Goal: Navigation & Orientation: Find specific page/section

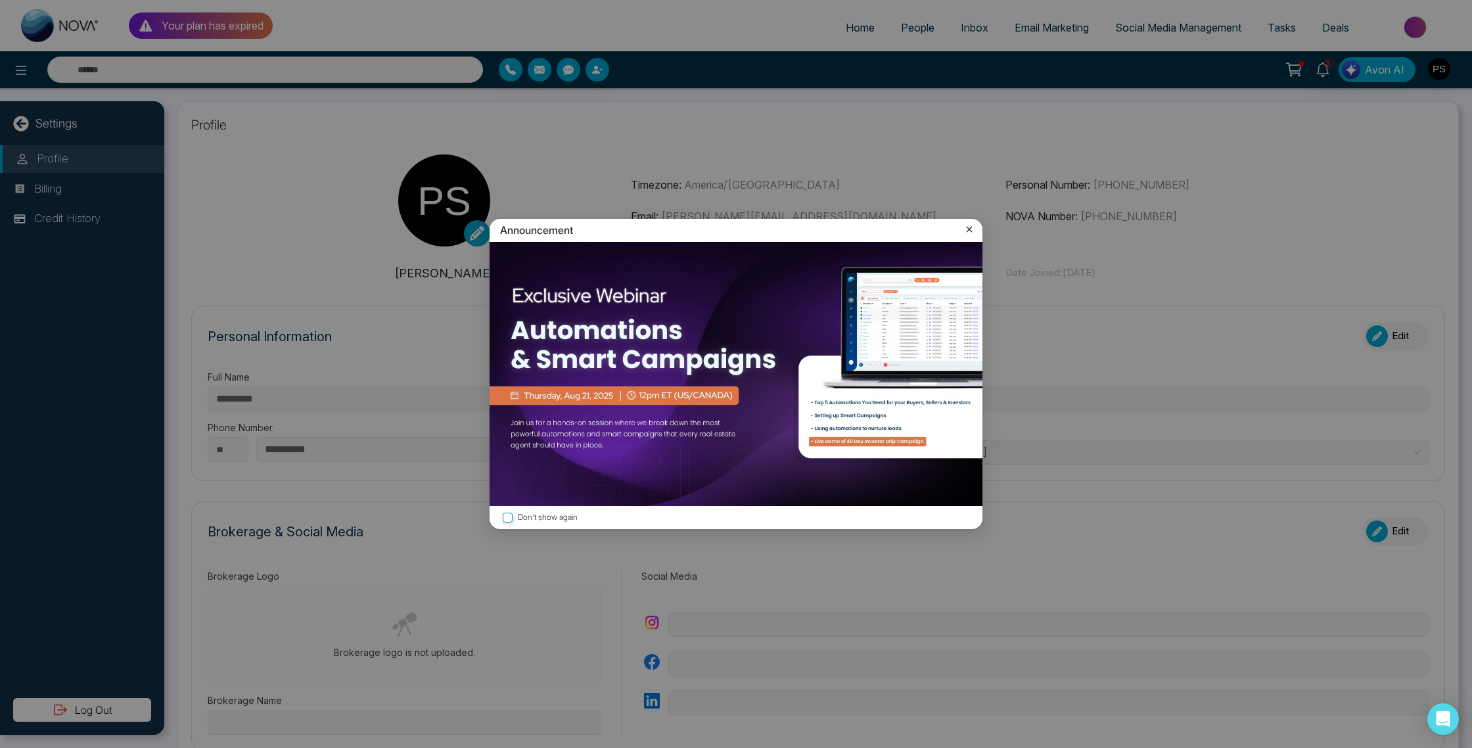
click at [968, 227] on icon at bounding box center [969, 229] width 13 height 13
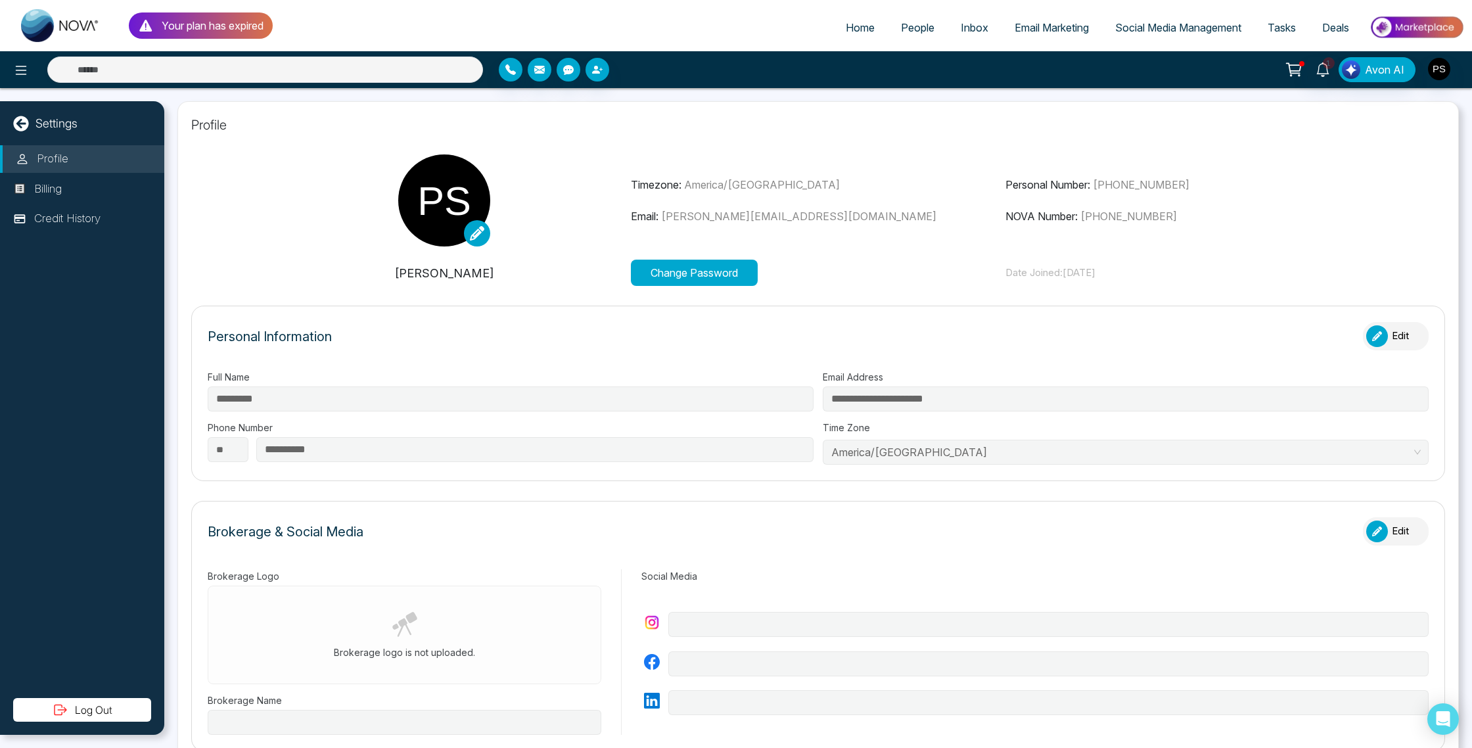
click at [1185, 30] on span "Social Media Management" at bounding box center [1178, 27] width 126 height 13
click at [1040, 25] on span "Email Marketing" at bounding box center [1052, 27] width 74 height 13
click at [917, 26] on span "People" at bounding box center [918, 27] width 34 height 13
click at [917, 25] on span "People" at bounding box center [918, 27] width 34 height 13
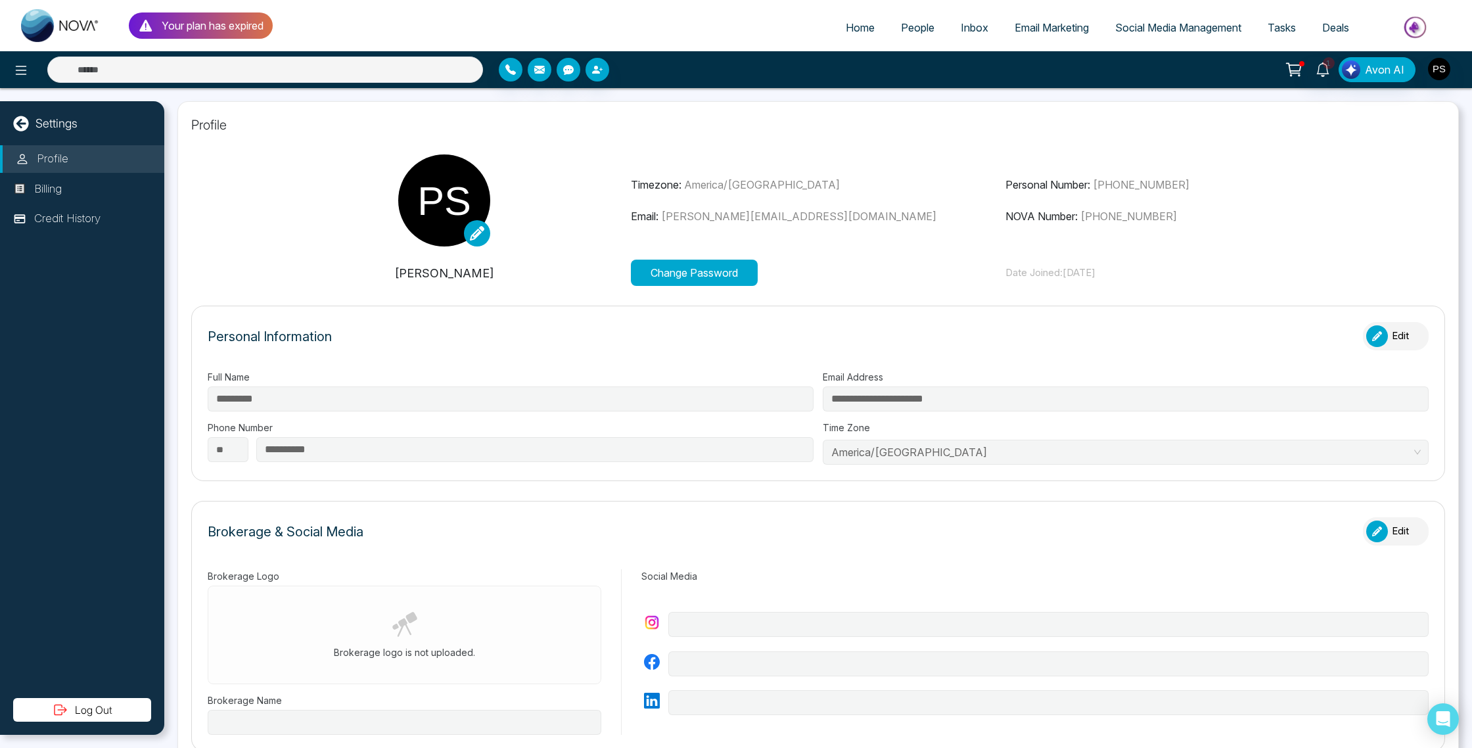
click at [18, 124] on icon at bounding box center [21, 124] width 16 height 16
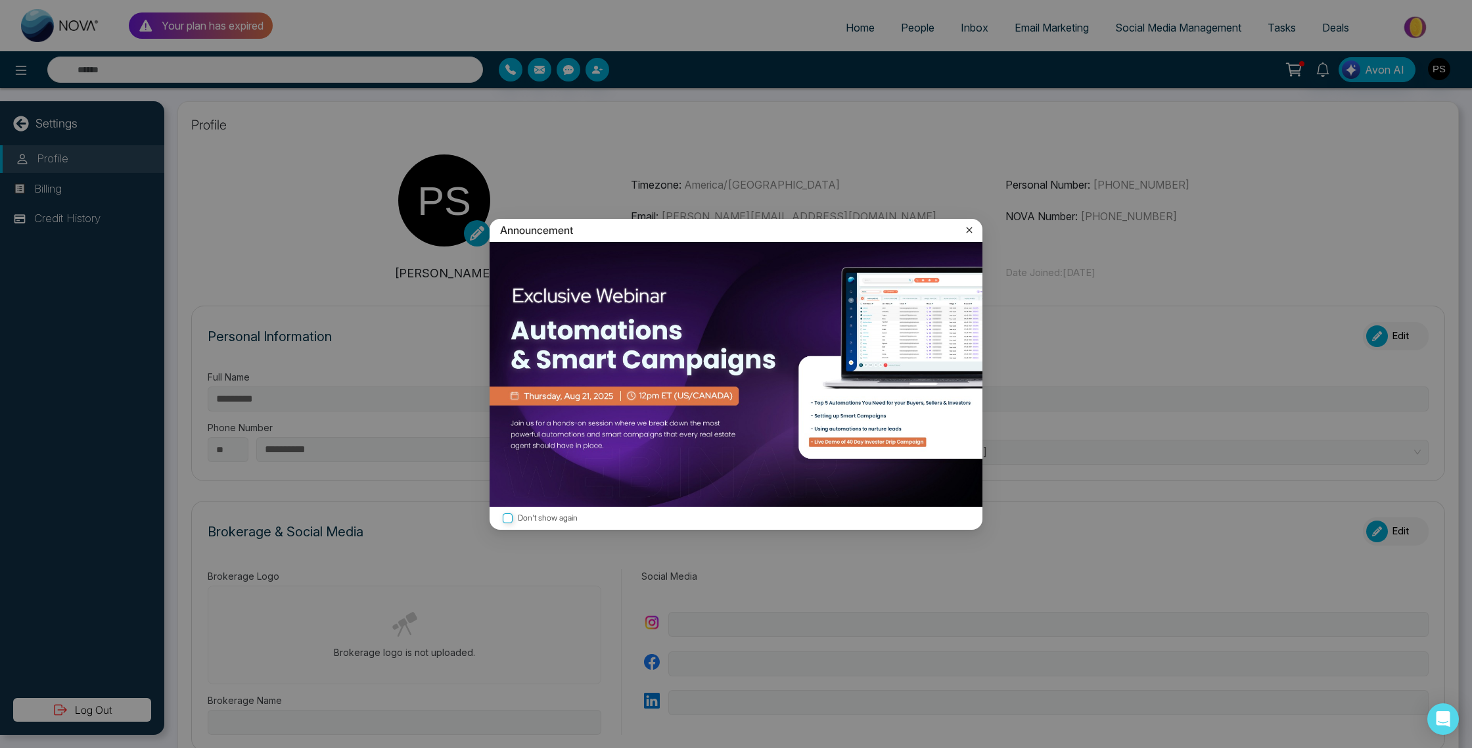
click at [595, 64] on div "Announcement Don't show again" at bounding box center [736, 374] width 1472 height 748
click at [972, 230] on icon at bounding box center [969, 229] width 13 height 13
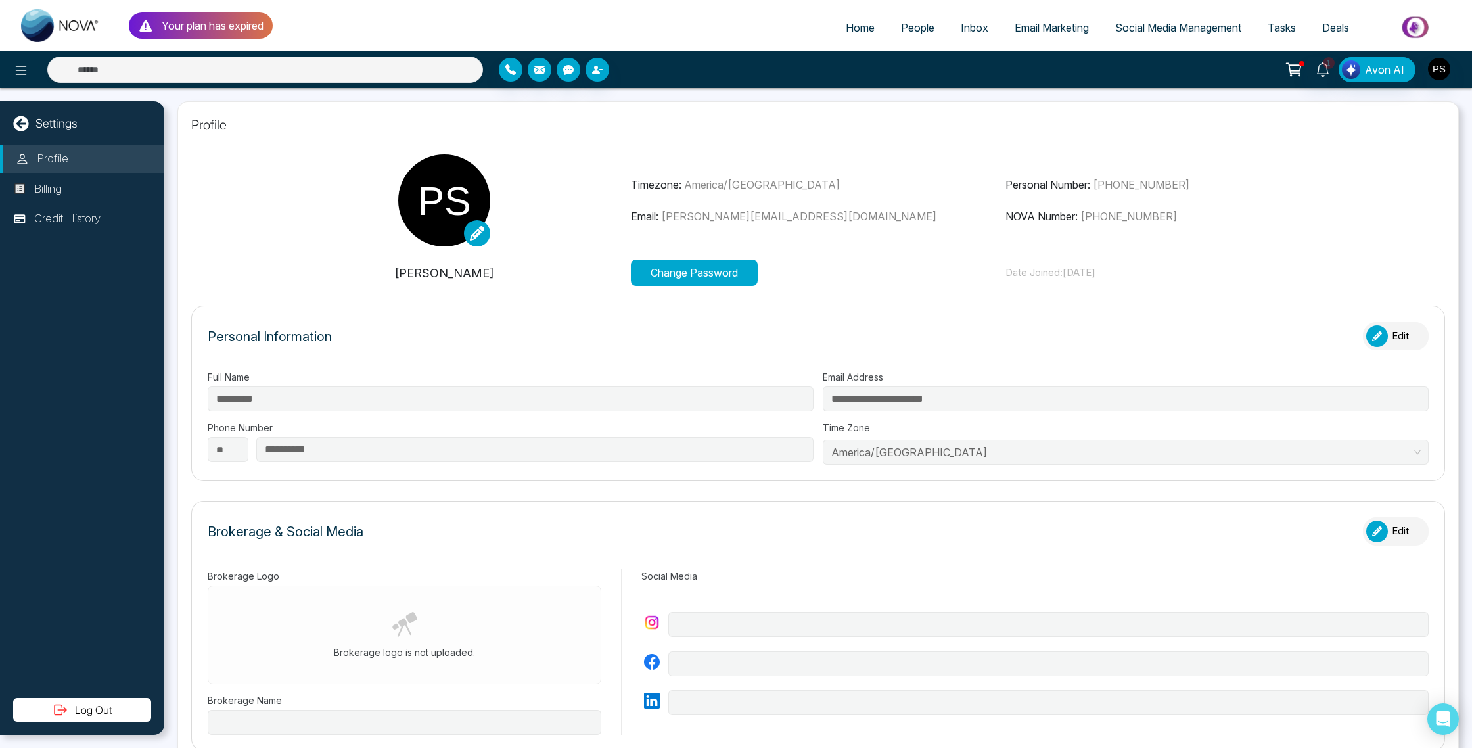
click at [908, 27] on span "People" at bounding box center [918, 27] width 34 height 13
click at [915, 27] on span "People" at bounding box center [918, 27] width 34 height 13
click at [1436, 66] on img "button" at bounding box center [1439, 69] width 22 height 22
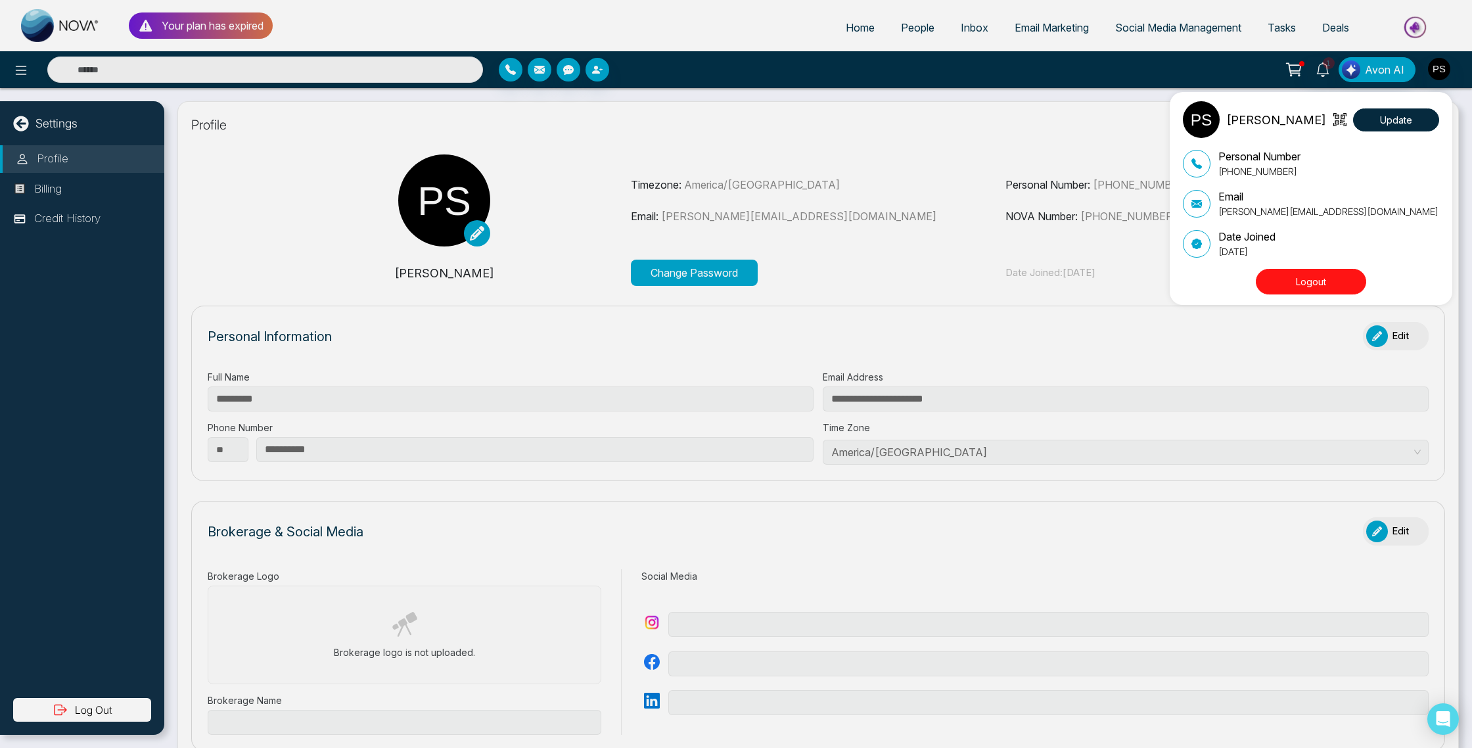
click at [928, 118] on div "[PERSON_NAME] Update Personal Number [PHONE_NUMBER] Email [PERSON_NAME][EMAIL_A…" at bounding box center [736, 374] width 1472 height 748
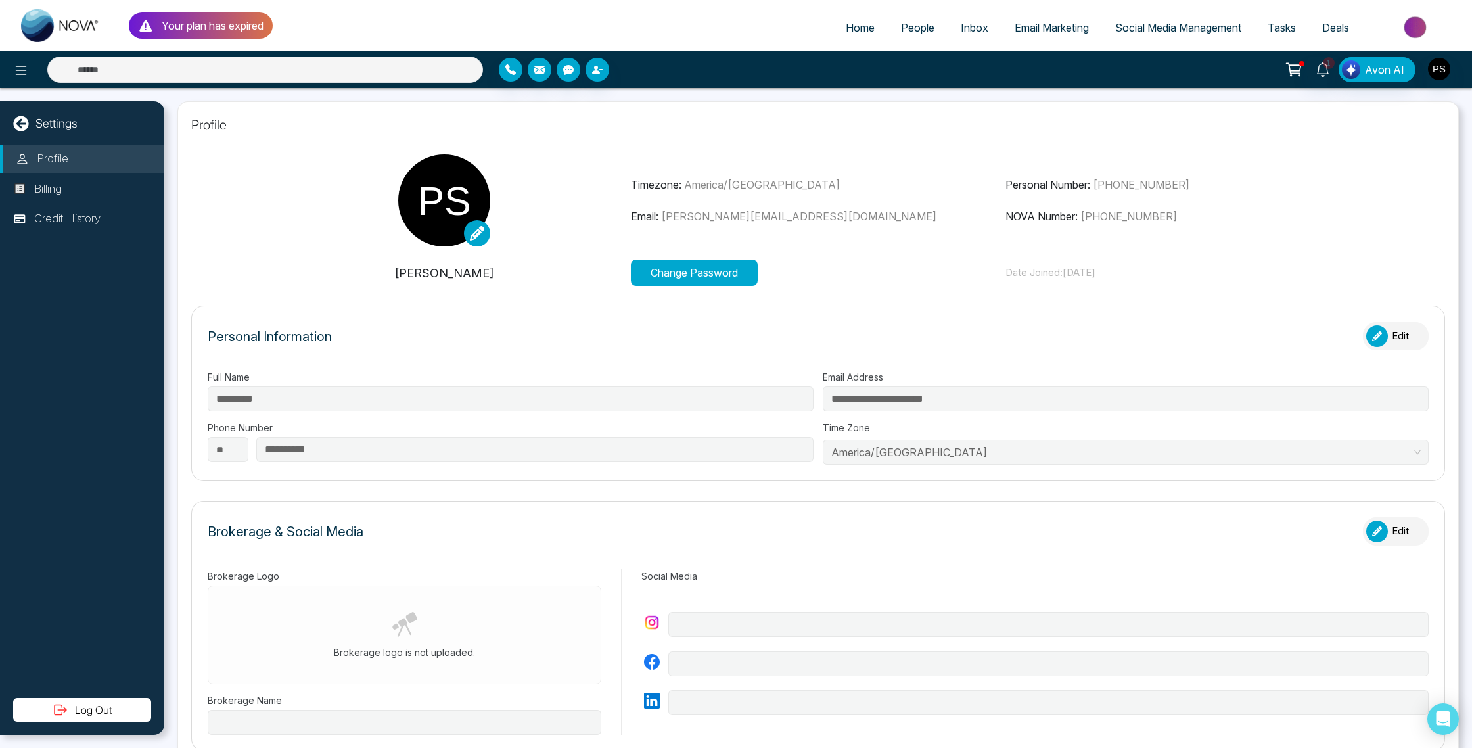
click at [14, 131] on div "Settings" at bounding box center [82, 123] width 164 height 18
click at [20, 126] on icon at bounding box center [21, 124] width 16 height 16
click at [23, 121] on icon at bounding box center [20, 123] width 15 height 15
click at [23, 120] on icon at bounding box center [20, 123] width 15 height 15
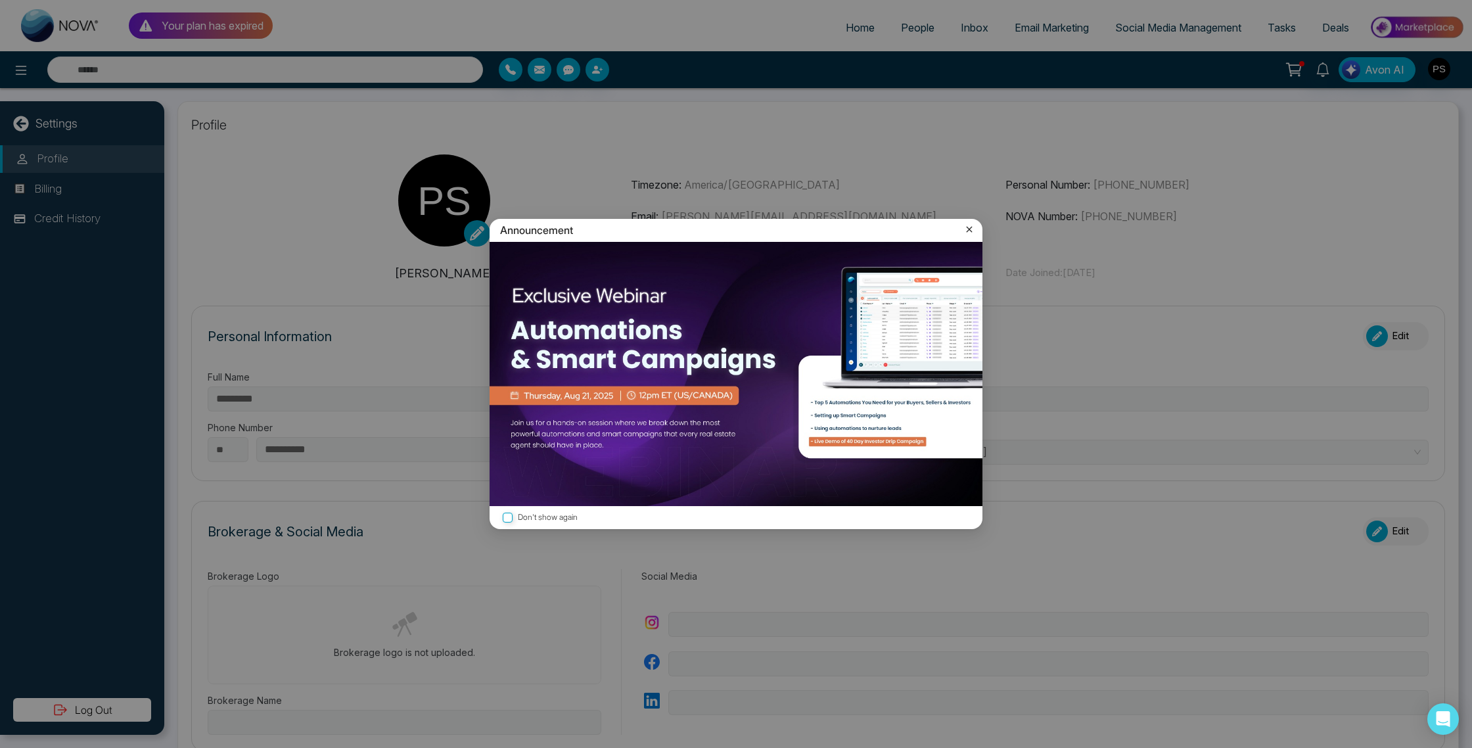
click at [971, 229] on icon at bounding box center [969, 229] width 13 height 13
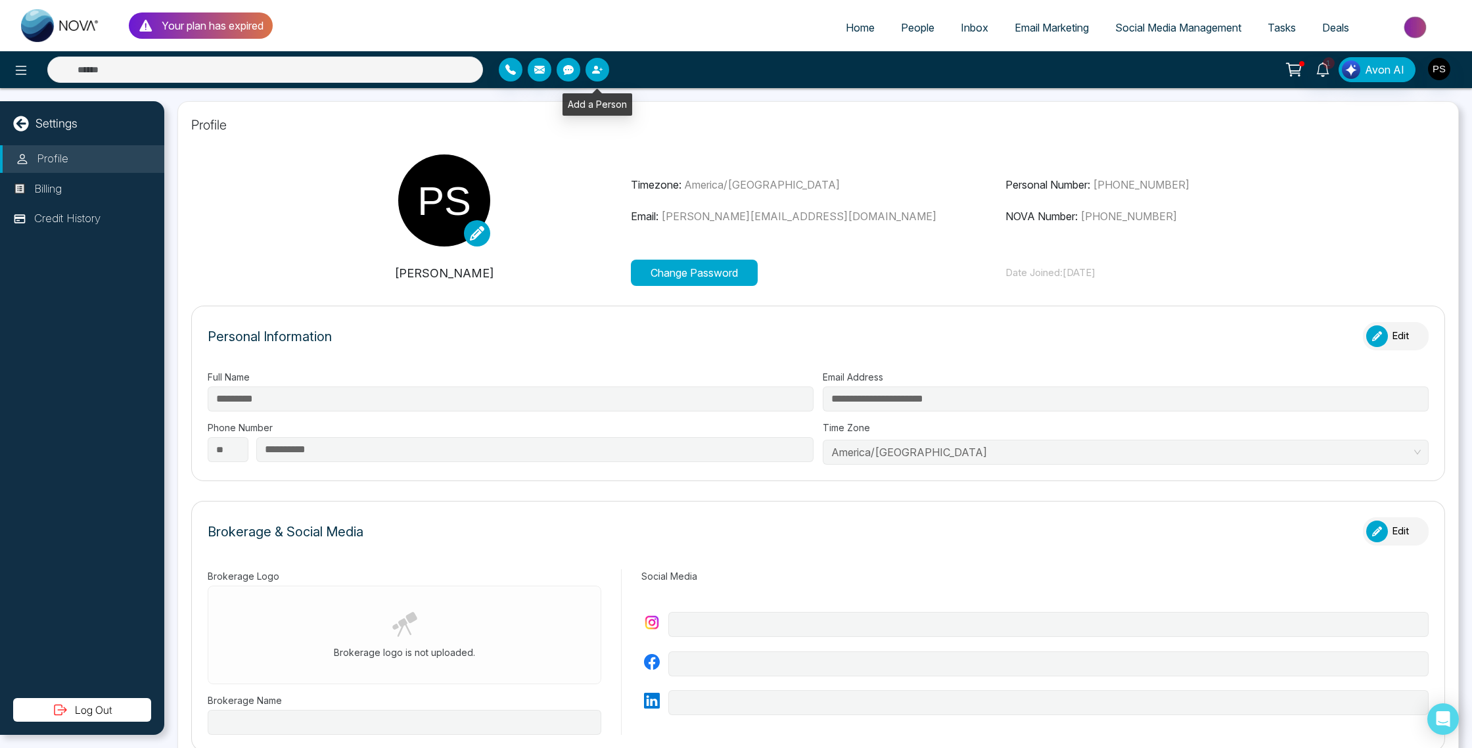
click at [598, 63] on button "button" at bounding box center [597, 70] width 24 height 24
click at [715, 71] on div at bounding box center [675, 70] width 352 height 24
